Goal: Task Accomplishment & Management: Complete application form

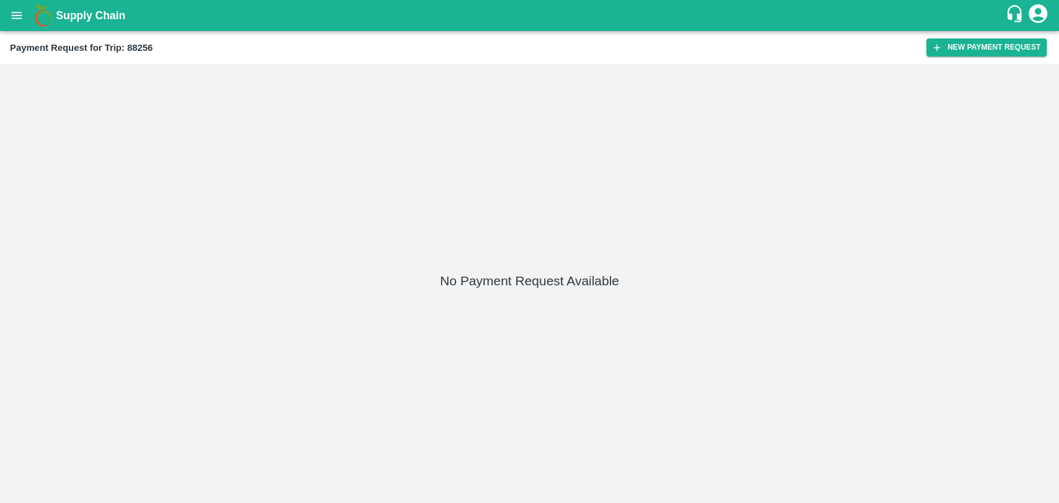
click at [983, 57] on div "Payment Request for Trip: 88256 New Payment Request" at bounding box center [529, 47] width 1059 height 33
click at [983, 56] on div "Payment Request for Trip: 88256 New Payment Request" at bounding box center [529, 47] width 1059 height 33
click at [983, 55] on button "New Payment Request" at bounding box center [986, 47] width 120 height 18
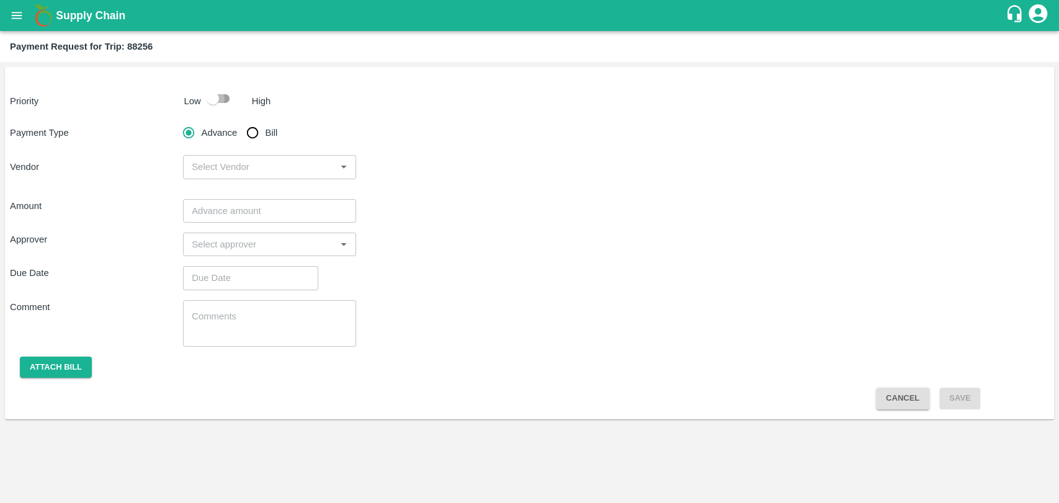
click at [216, 109] on input "checkbox" at bounding box center [212, 99] width 71 height 24
checkbox input "true"
click at [244, 135] on input "Bill" at bounding box center [252, 132] width 25 height 25
radio input "true"
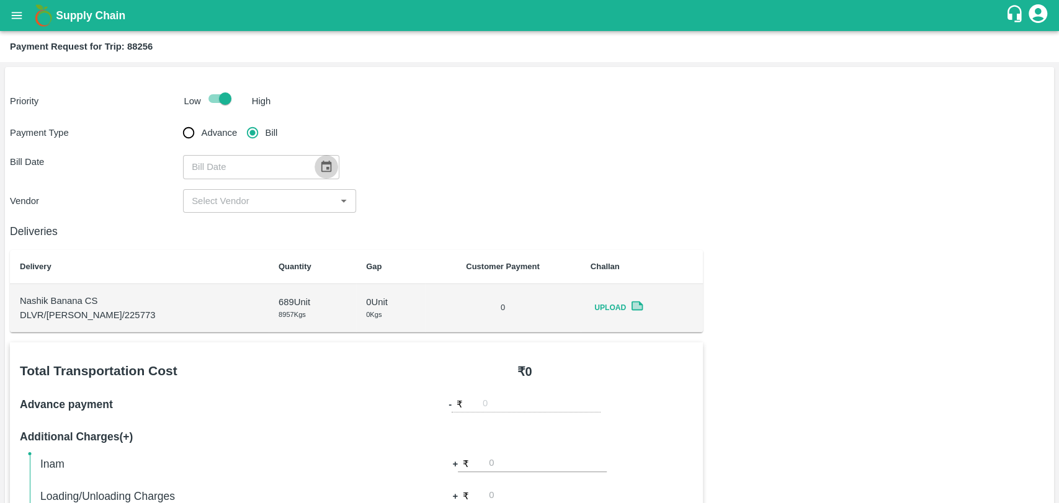
click at [319, 167] on icon "Choose date" at bounding box center [326, 167] width 14 height 14
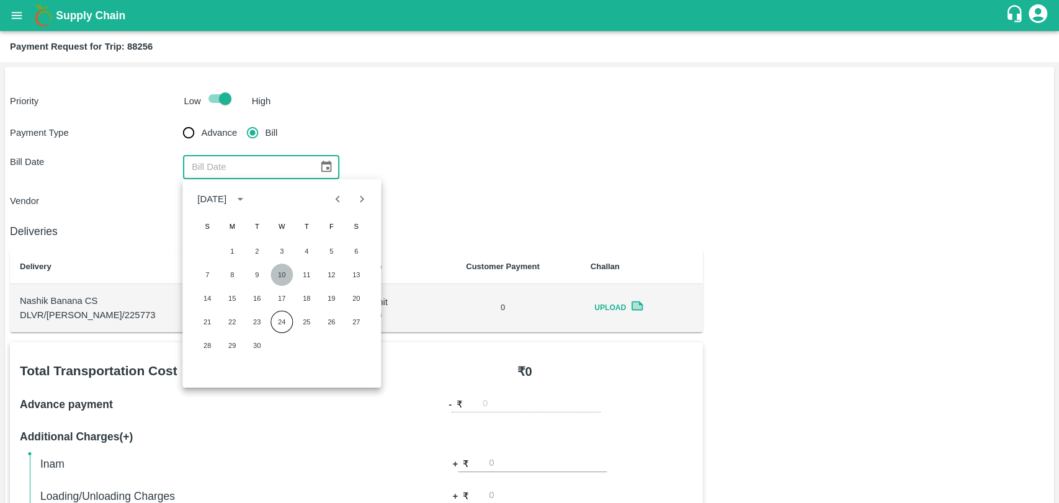
click at [281, 280] on button "10" at bounding box center [281, 275] width 22 height 22
type input "[DATE]"
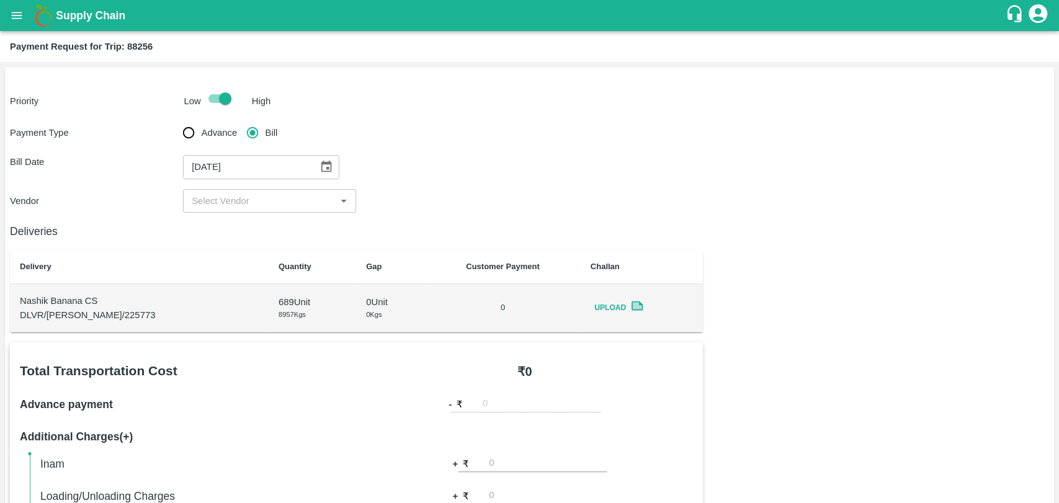
click at [233, 216] on div "Deliveries Delivery Quantity Gap Customer Payment Challan Nashik Banana CS DLVR…" at bounding box center [356, 273] width 693 height 120
click at [228, 204] on input "input" at bounding box center [259, 201] width 145 height 16
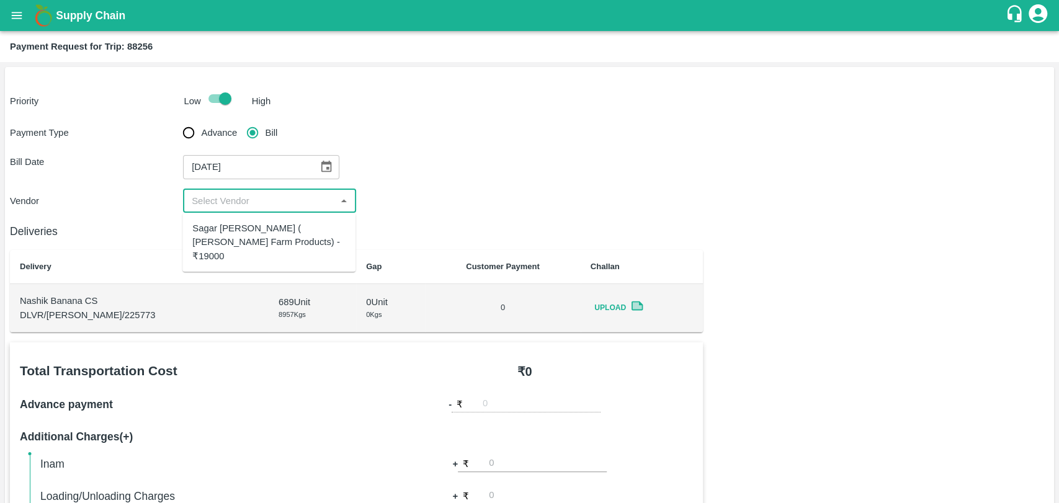
click at [232, 230] on div "Sagar [PERSON_NAME] ( [PERSON_NAME] Farm Products) - ₹19000" at bounding box center [268, 242] width 153 height 42
type input "Sagar [PERSON_NAME] ( [PERSON_NAME] Farm Products) - ₹19000"
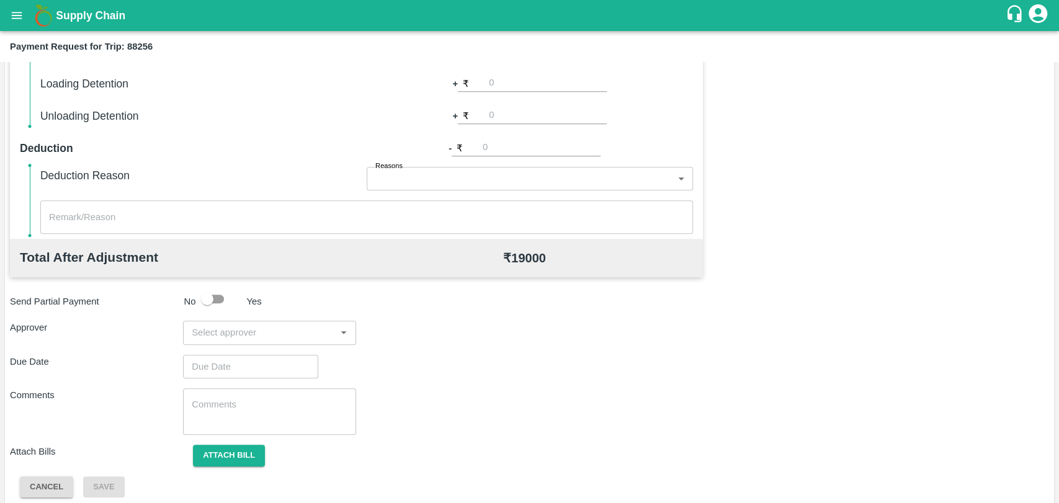
scroll to position [454, 0]
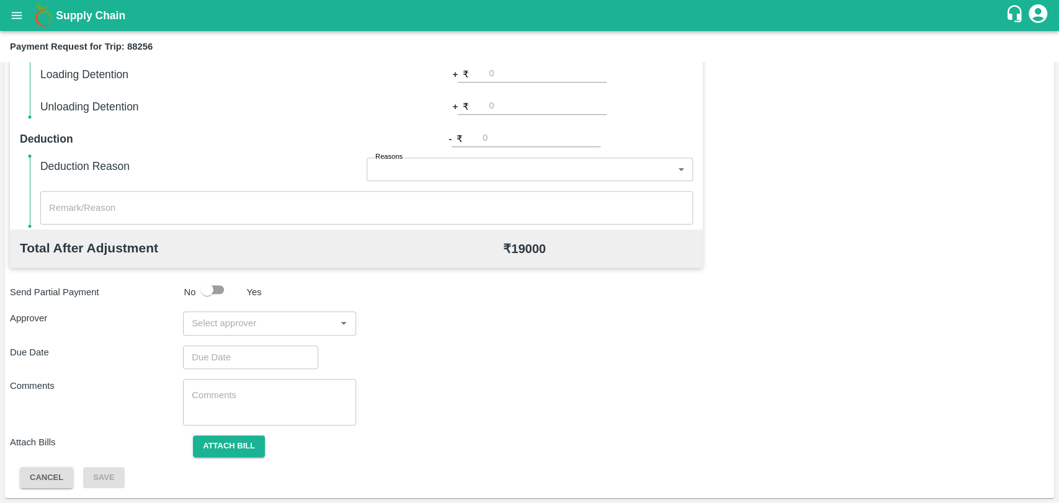
click at [507, 115] on div "Total Transportation Cost ₹ 19000 Advance payment - ₹ Additional Charges(+) Ina…" at bounding box center [356, 58] width 693 height 341
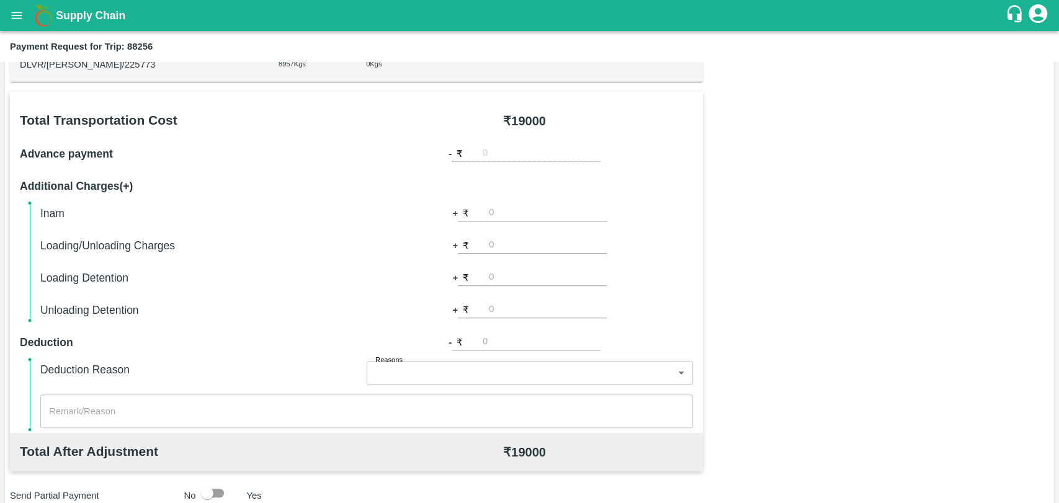
scroll to position [248, 0]
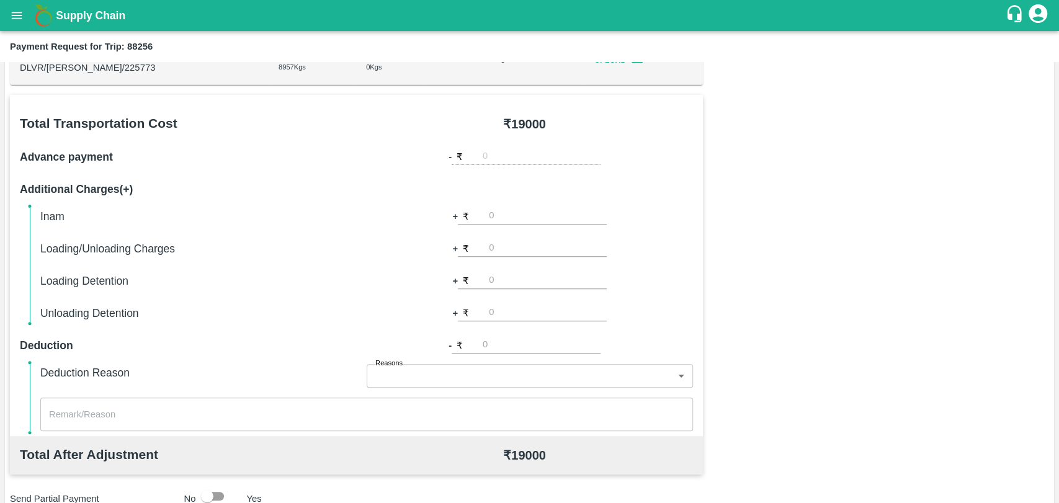
click at [525, 251] on input "number" at bounding box center [548, 248] width 118 height 17
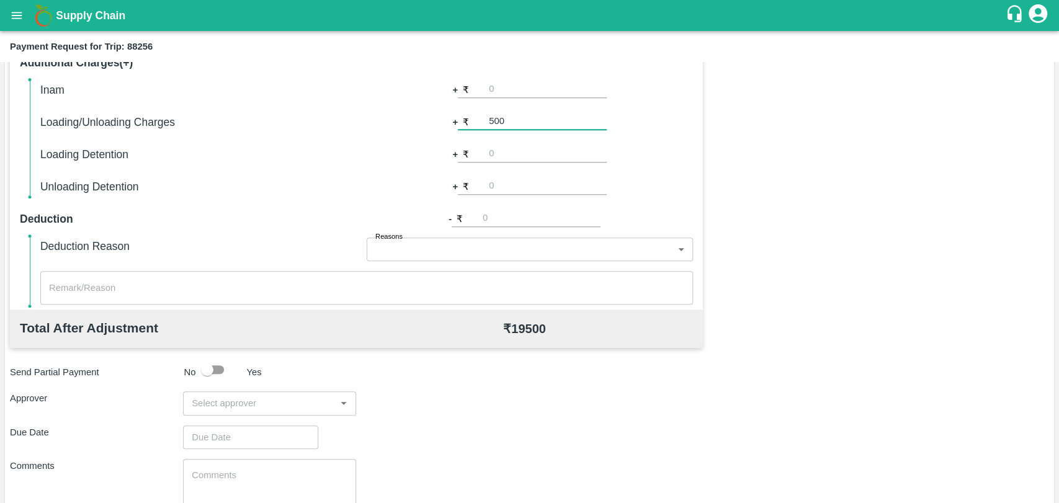
scroll to position [454, 0]
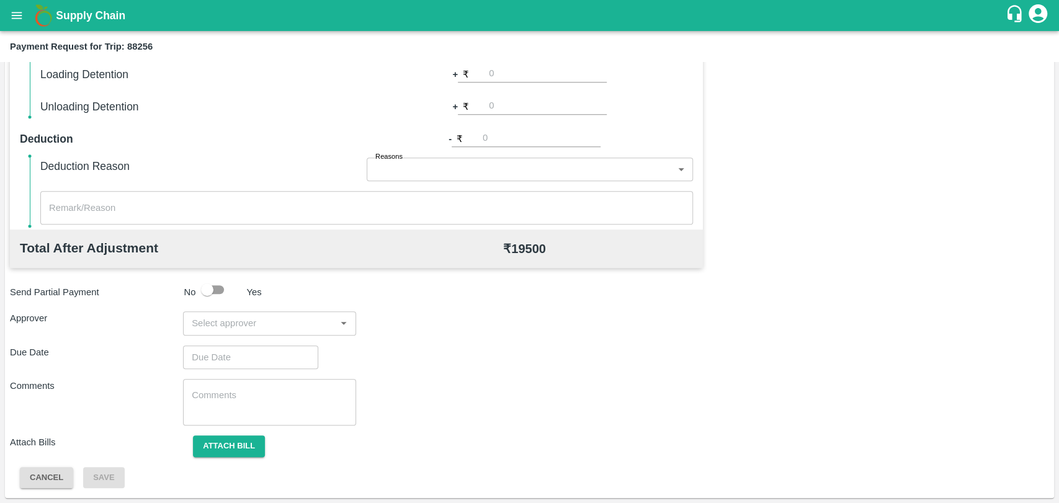
type input "500"
click at [457, 292] on div "Send Partial Payment No Yes" at bounding box center [527, 290] width 1044 height 24
click at [280, 324] on input "input" at bounding box center [259, 323] width 145 height 16
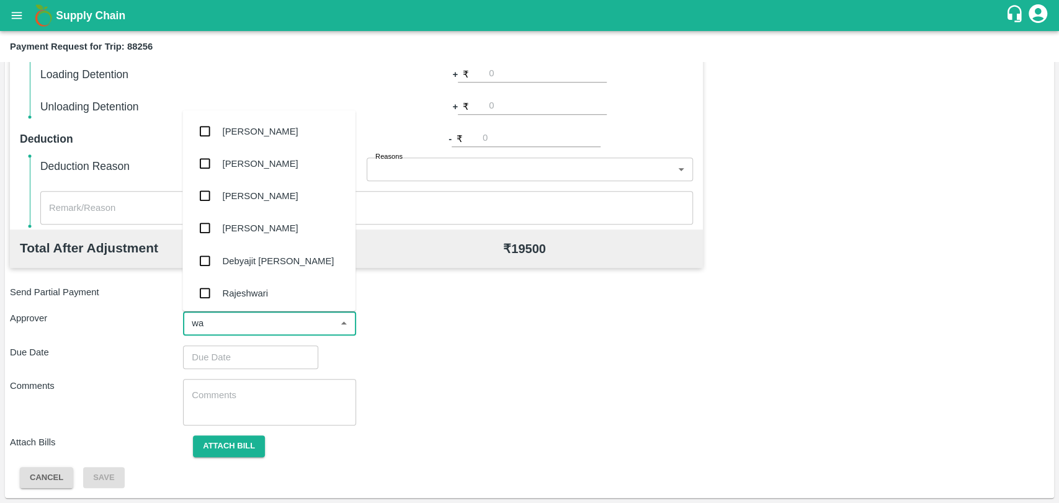
type input "wag"
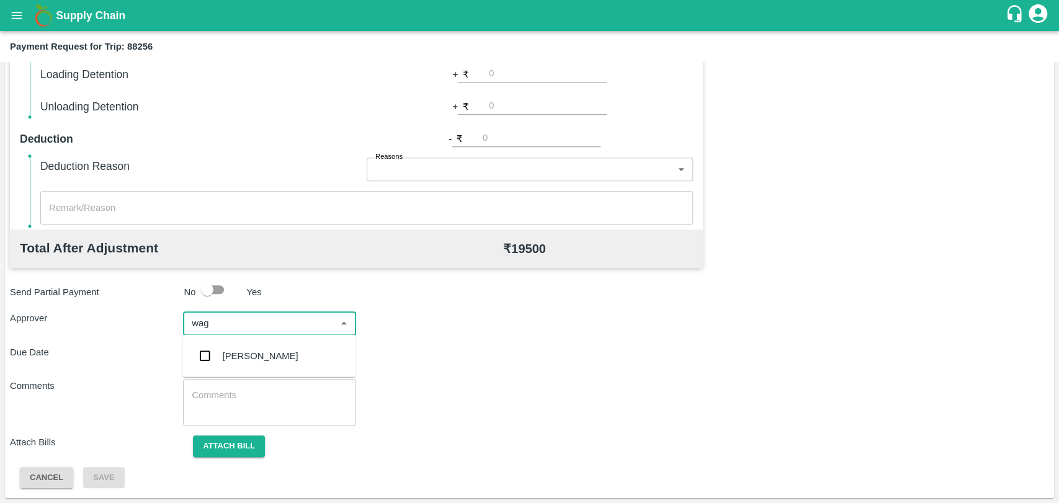
click at [259, 346] on div "[PERSON_NAME]" at bounding box center [268, 356] width 173 height 32
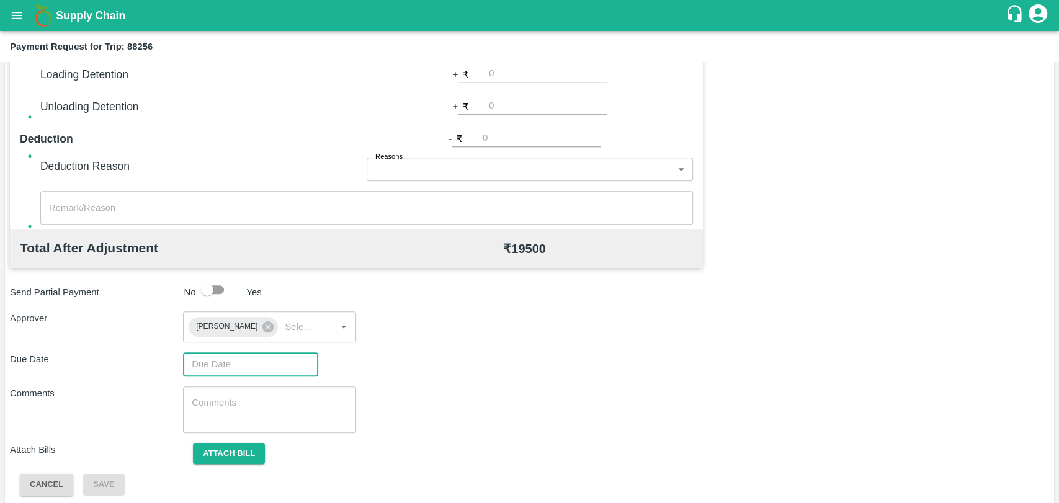
type input "DD/MM/YYYY hh:mm aa"
click at [256, 355] on input "DD/MM/YYYY hh:mm aa" at bounding box center [246, 364] width 127 height 24
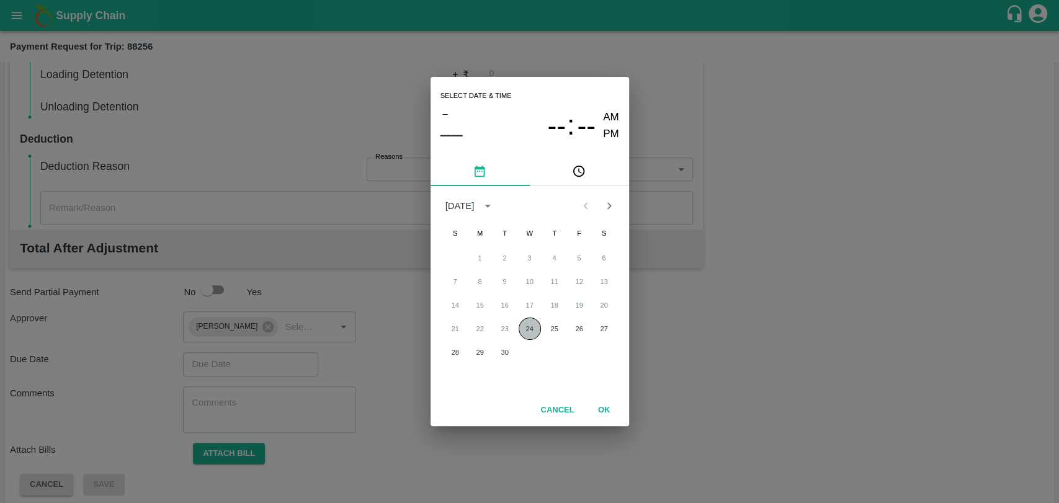
click at [531, 324] on button "24" at bounding box center [530, 329] width 22 height 22
type input "[DATE] 12:00 AM"
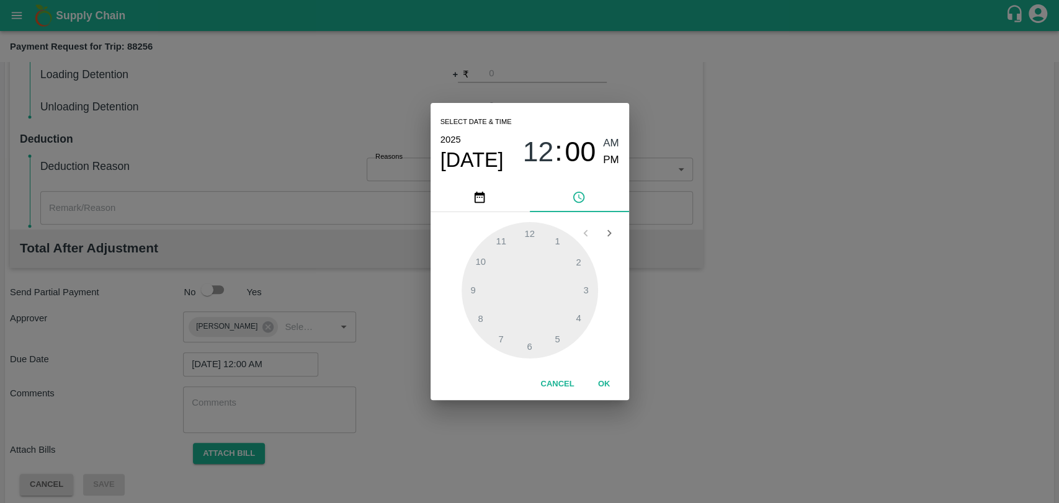
click at [593, 377] on button "OK" at bounding box center [604, 384] width 40 height 22
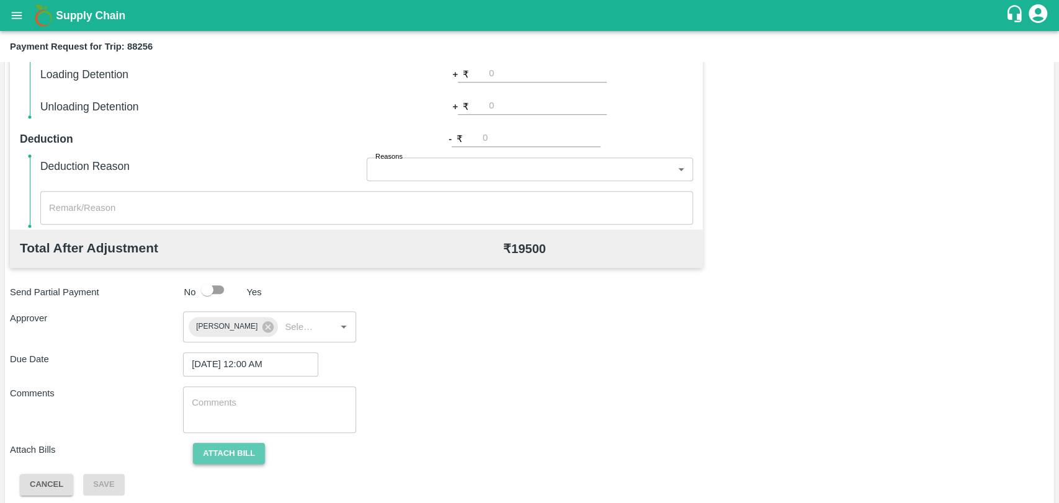
click at [231, 453] on button "Attach bill" at bounding box center [229, 454] width 72 height 22
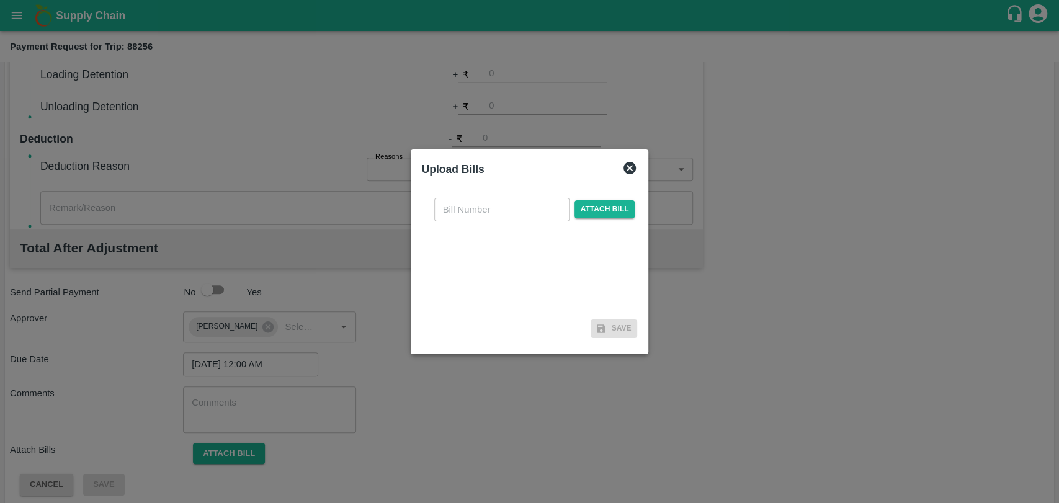
click at [499, 201] on input "text" at bounding box center [501, 210] width 135 height 24
type input "460"
click at [600, 199] on div "460 ​ Attach bill" at bounding box center [535, 210] width 206 height 24
click at [600, 206] on span "Attach bill" at bounding box center [604, 209] width 61 height 18
click at [0, 0] on input "Attach bill" at bounding box center [0, 0] width 0 height 0
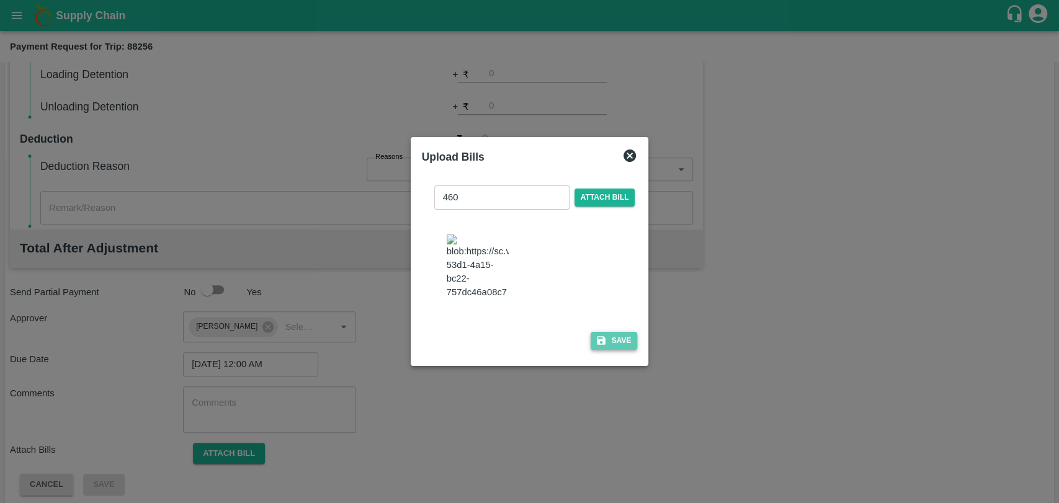
click at [605, 332] on button "Save" at bounding box center [614, 341] width 47 height 18
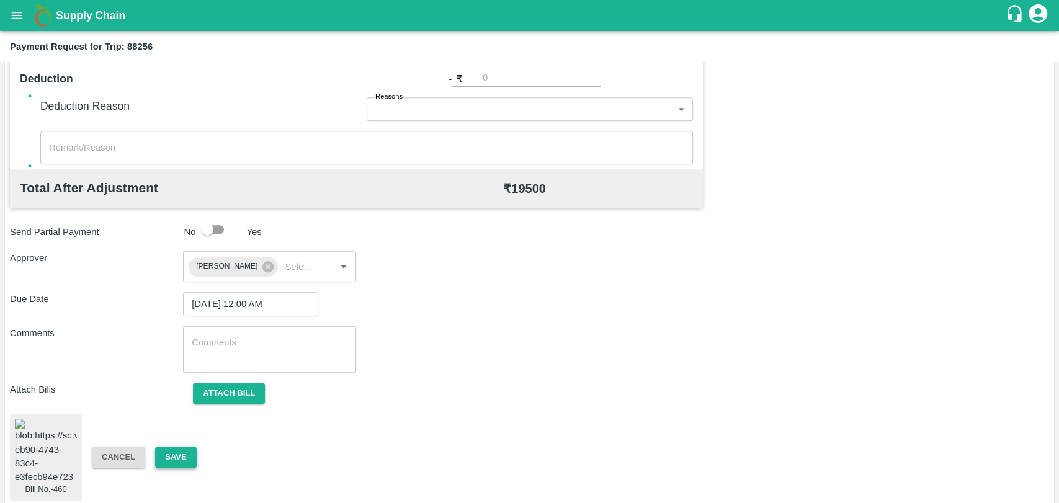
click at [181, 452] on button "Save" at bounding box center [175, 458] width 41 height 22
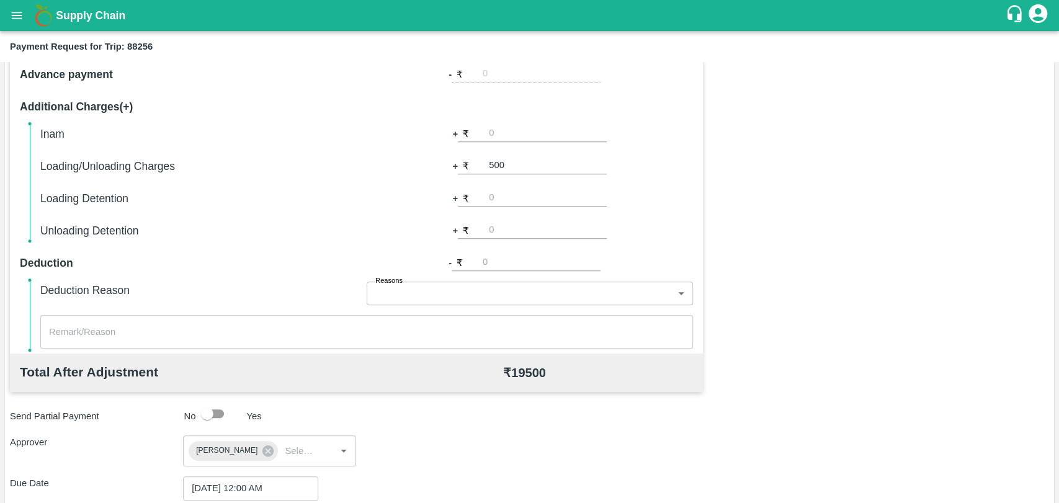
scroll to position [238, 0]
